Goal: Entertainment & Leisure: Consume media (video, audio)

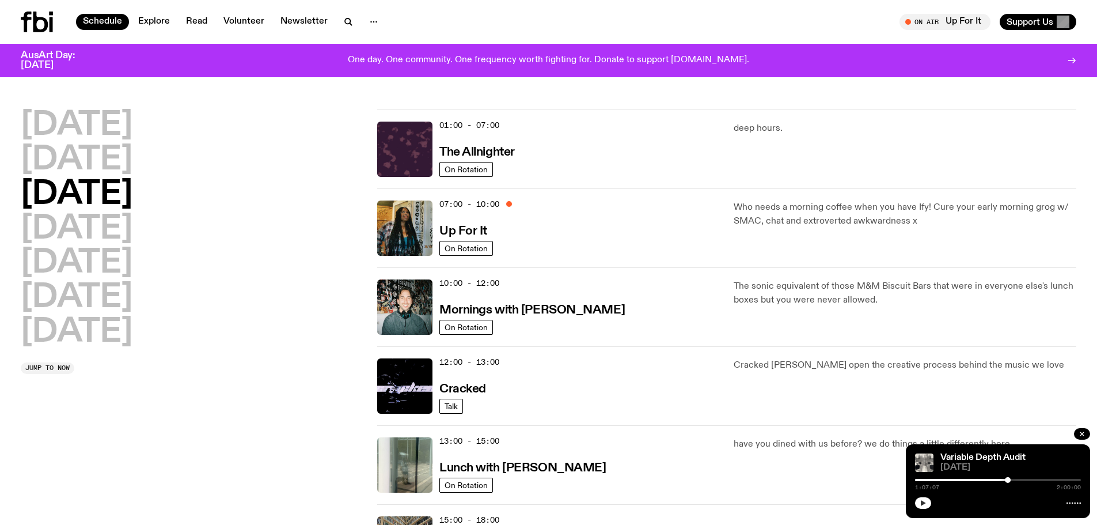
click at [925, 499] on icon "button" at bounding box center [923, 502] width 7 height 7
click at [997, 479] on div at bounding box center [925, 480] width 166 height 2
click at [927, 502] on button "button" at bounding box center [923, 503] width 16 height 12
click at [921, 502] on icon "button" at bounding box center [923, 503] width 5 height 6
click at [1080, 436] on icon "button" at bounding box center [1082, 433] width 7 height 7
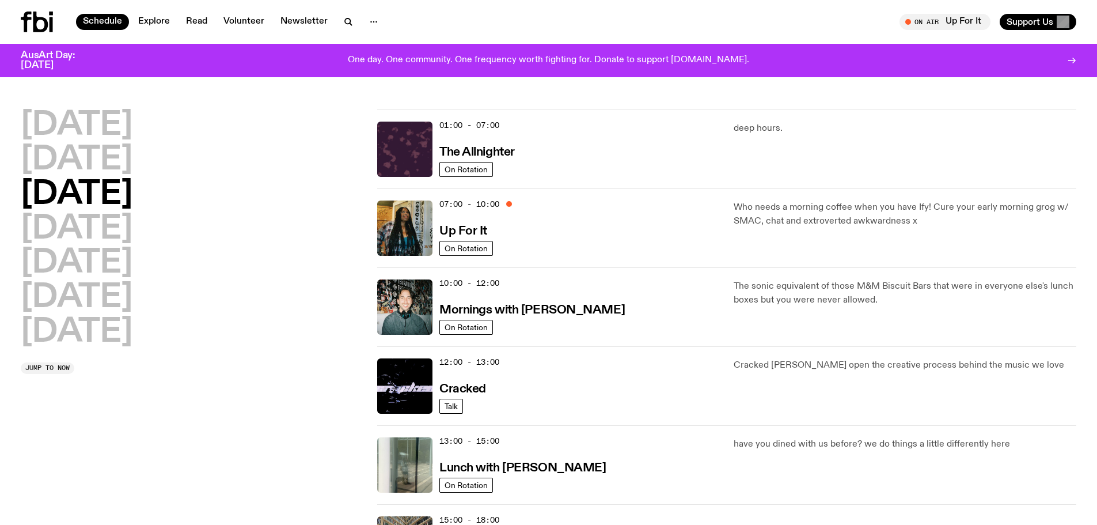
click at [132, 195] on h2 "[DATE]" at bounding box center [77, 195] width 112 height 32
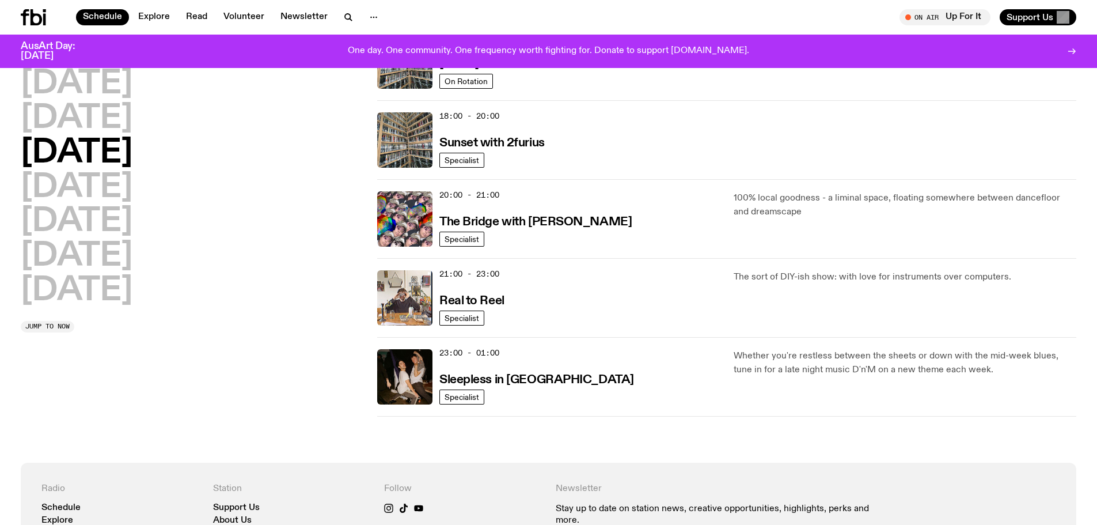
scroll to position [416, 0]
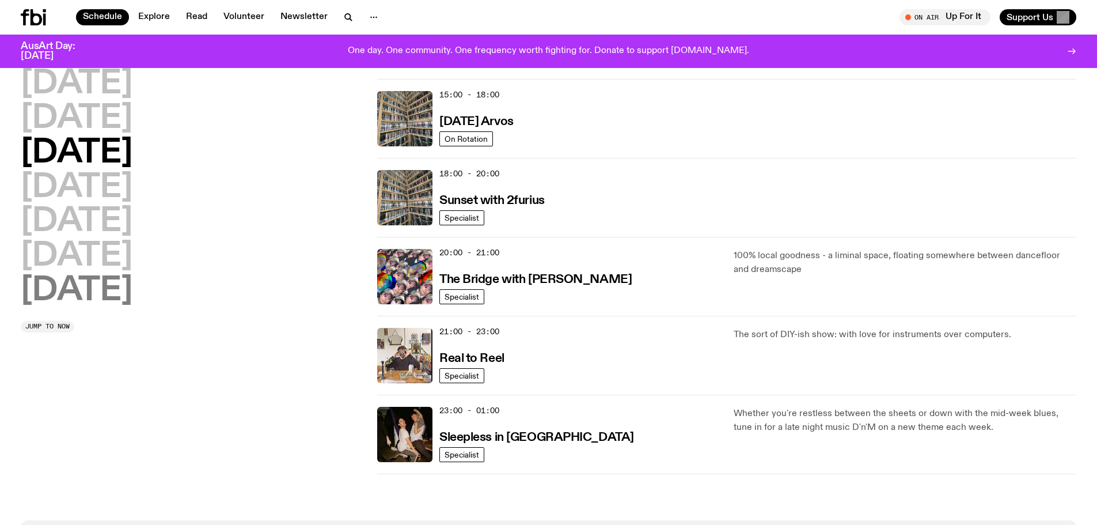
click at [104, 288] on h2 "[DATE]" at bounding box center [77, 291] width 112 height 32
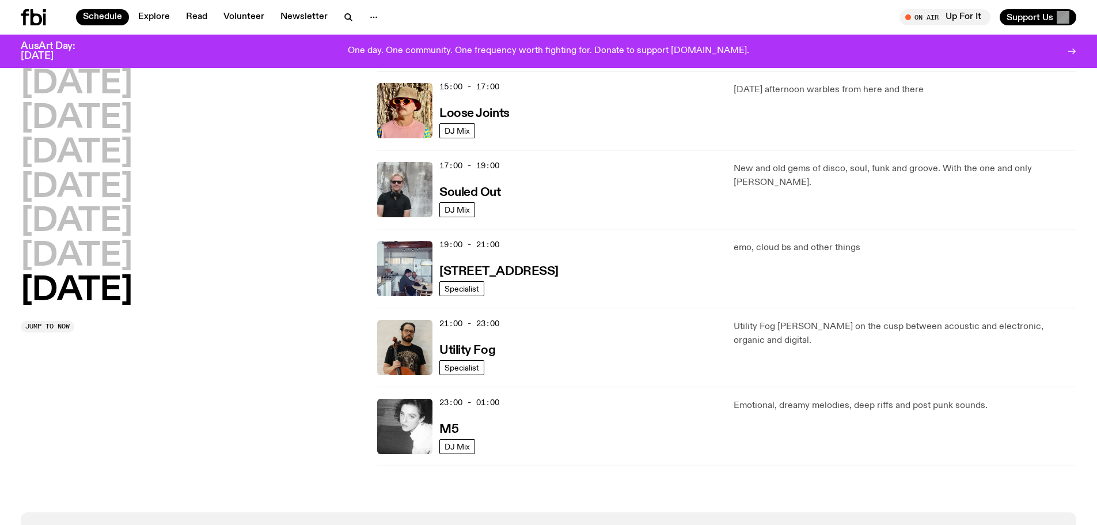
scroll to position [666, 0]
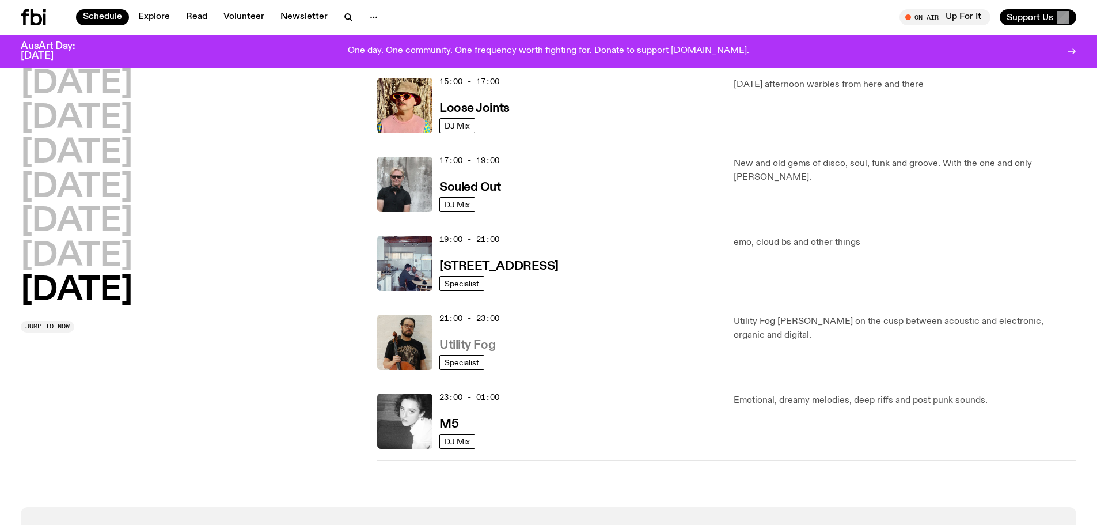
click at [479, 345] on h3 "Utility Fog" at bounding box center [467, 345] width 56 height 12
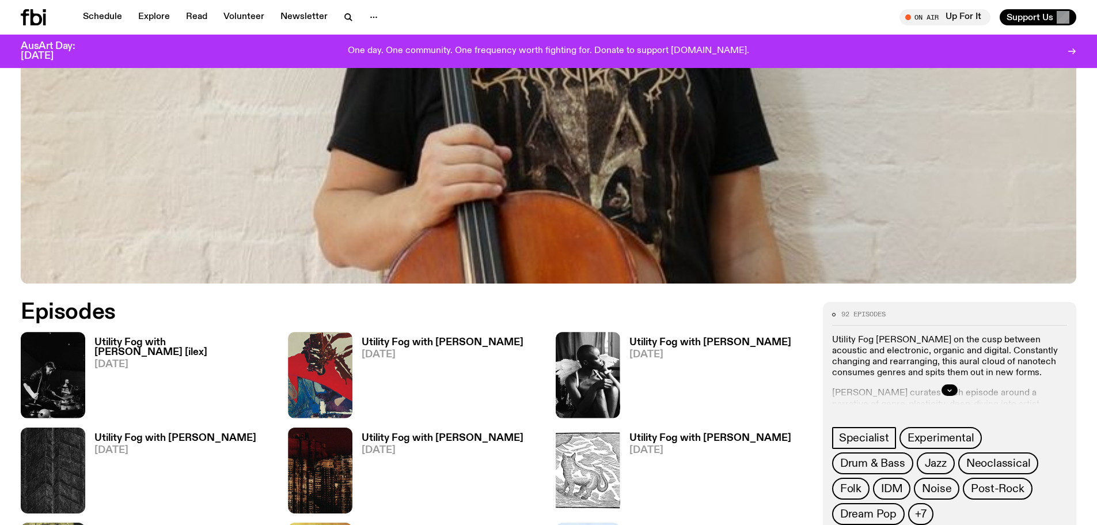
scroll to position [511, 0]
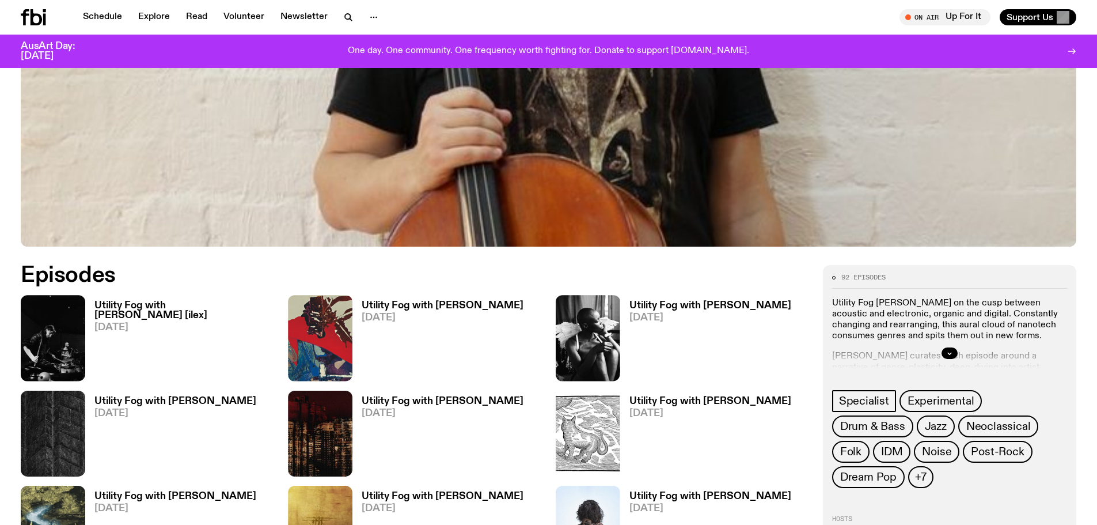
click at [60, 367] on img at bounding box center [53, 338] width 64 height 86
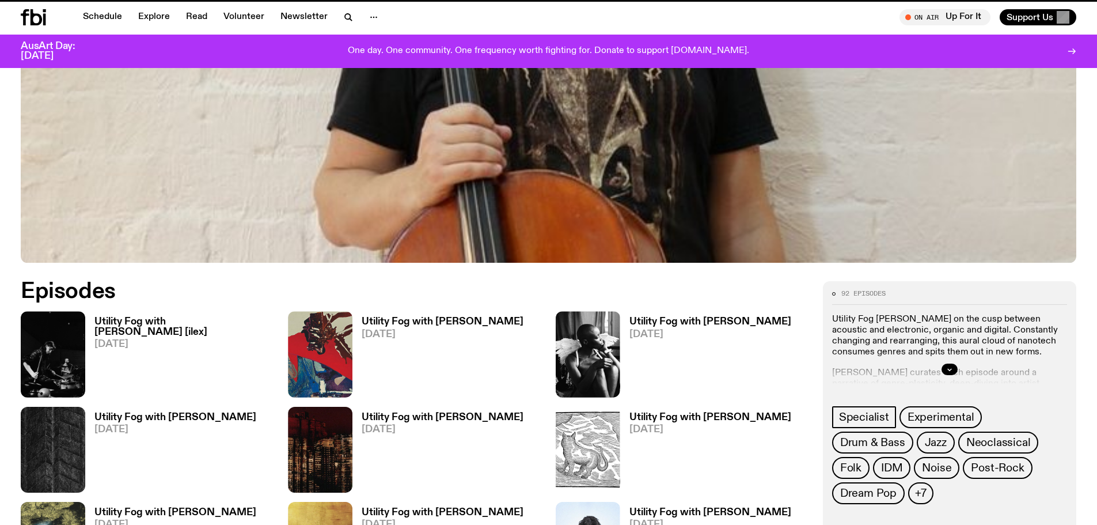
scroll to position [502, 0]
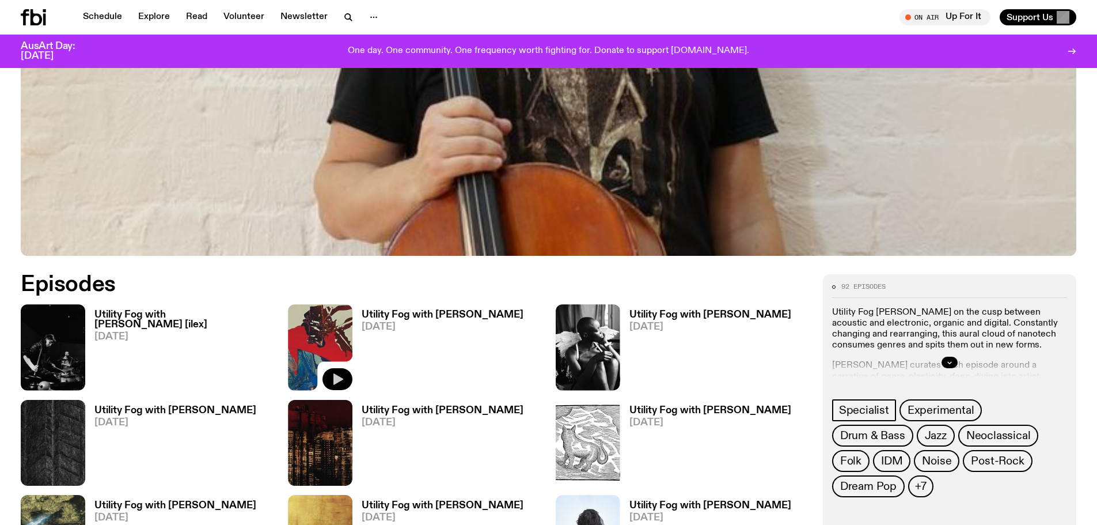
click at [333, 375] on icon "button" at bounding box center [338, 379] width 14 height 14
